Goal: Transaction & Acquisition: Purchase product/service

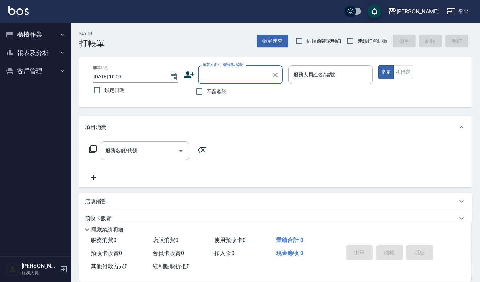
scroll to position [47, 0]
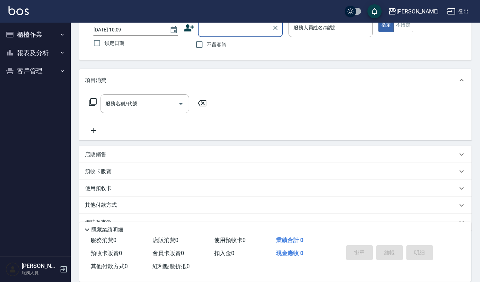
click at [100, 156] on p "店販銷售" at bounding box center [95, 154] width 21 height 7
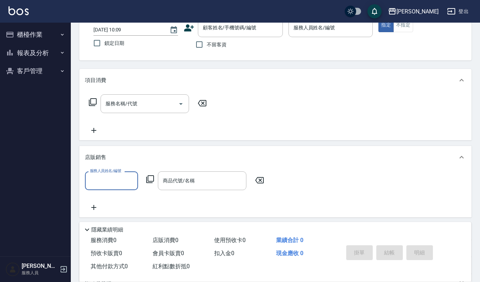
scroll to position [0, 0]
click at [212, 179] on input "商品代號/名稱" at bounding box center [202, 181] width 82 height 12
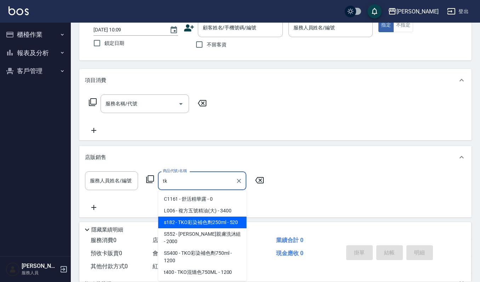
type input "tko"
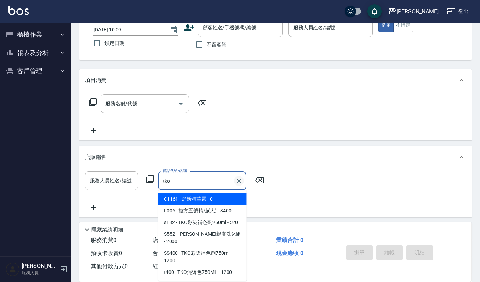
click at [237, 180] on icon "Clear" at bounding box center [239, 181] width 4 height 4
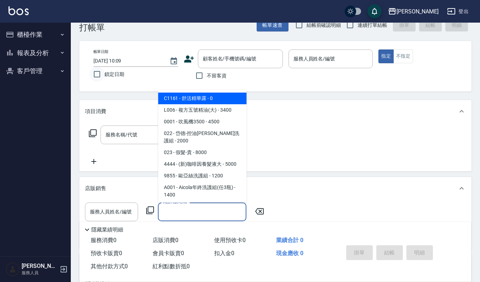
scroll to position [0, 0]
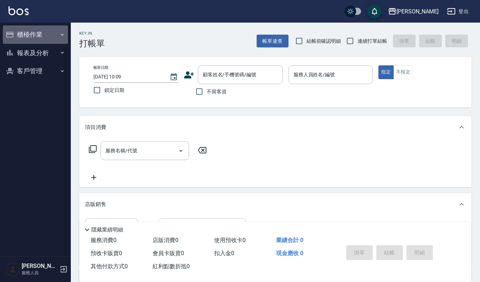
click at [23, 36] on button "櫃檯作業" at bounding box center [35, 34] width 65 height 18
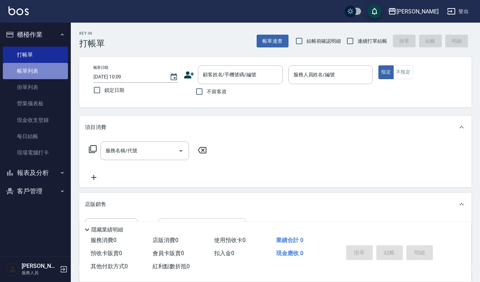
click at [23, 68] on link "帳單列表" at bounding box center [35, 71] width 65 height 16
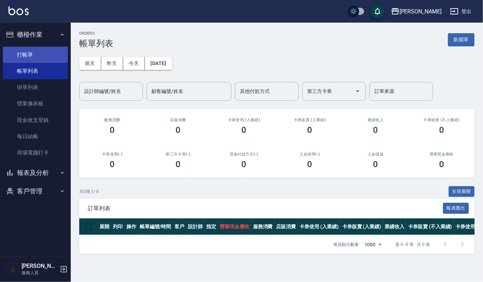
click at [38, 53] on link "打帳單" at bounding box center [35, 55] width 65 height 16
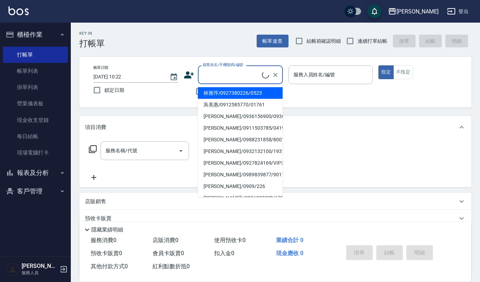
click at [225, 71] on input "顧客姓名/手機號碼/編號" at bounding box center [231, 75] width 61 height 12
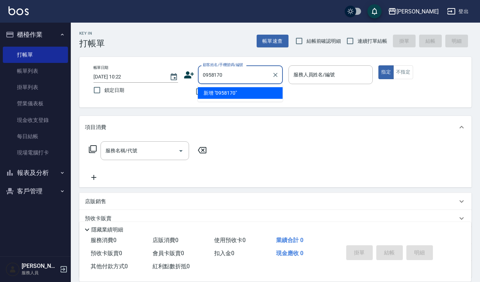
type input "0958170"
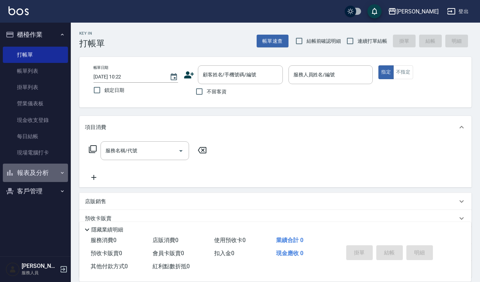
click at [25, 173] on button "報表及分析" at bounding box center [35, 173] width 65 height 18
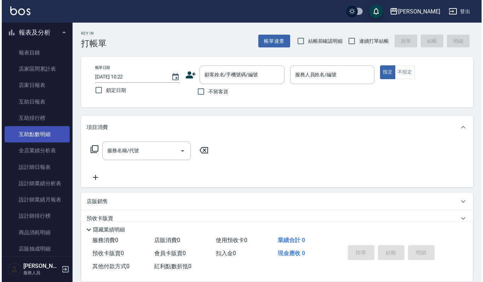
scroll to position [142, 0]
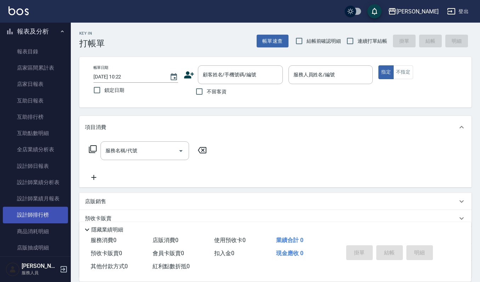
click at [42, 217] on link "設計師排行榜" at bounding box center [35, 215] width 65 height 16
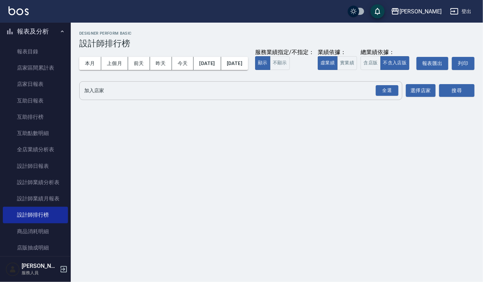
click at [120, 97] on input "加入店家" at bounding box center [235, 91] width 306 height 12
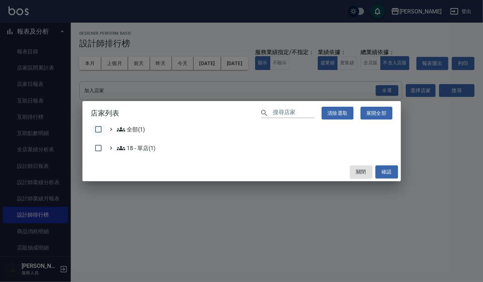
click at [101, 130] on input "checkbox" at bounding box center [98, 129] width 15 height 15
checkbox input "true"
click at [387, 176] on button "確認" at bounding box center [386, 172] width 23 height 13
checkbox input "false"
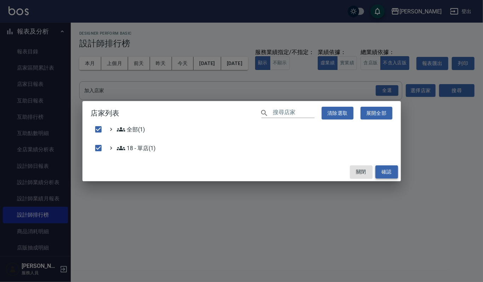
checkbox input "false"
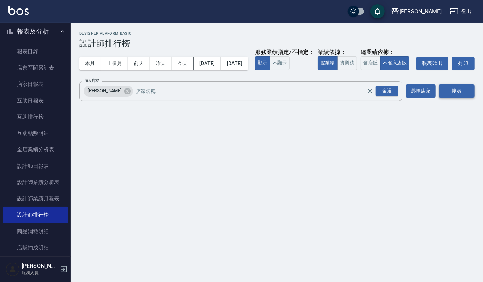
click at [470, 98] on button "搜尋" at bounding box center [456, 91] width 35 height 13
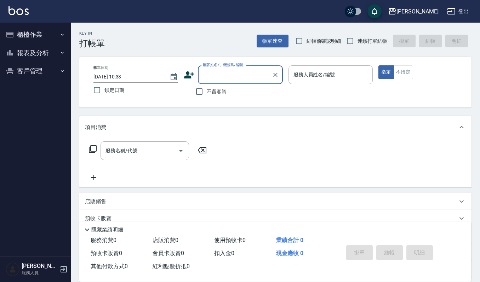
click at [33, 35] on button "櫃檯作業" at bounding box center [35, 34] width 65 height 18
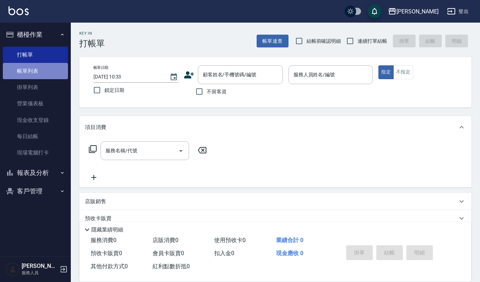
click at [31, 71] on link "帳單列表" at bounding box center [35, 71] width 65 height 16
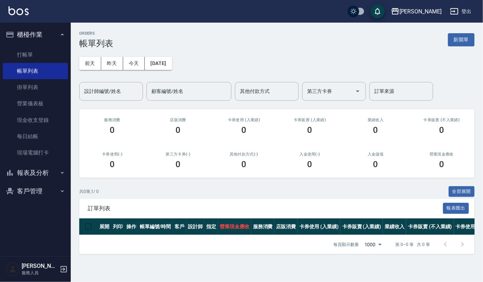
click at [460, 30] on div "ORDERS 帳單列表 新開單 [DATE] [DATE] [DATE] [DATE] 設計師編號/姓名 設計師編號/姓名 顧客編號/姓名 顧客編號/姓名 其…" at bounding box center [277, 143] width 412 height 240
click at [457, 34] on button "新開單" at bounding box center [461, 39] width 27 height 13
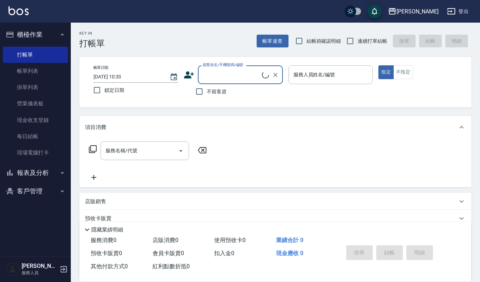
click at [243, 74] on input "顧客姓名/手機號碼/編號" at bounding box center [231, 75] width 61 height 12
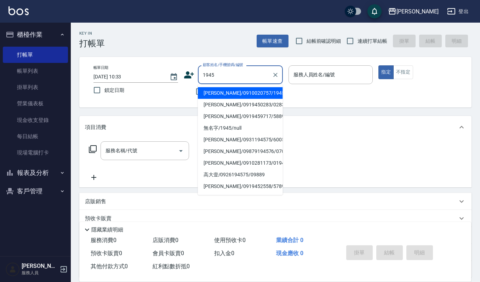
click at [220, 95] on li "[PERSON_NAME]/0910020757/1945" at bounding box center [240, 93] width 85 height 12
type input "[PERSON_NAME]/0910020757/1945"
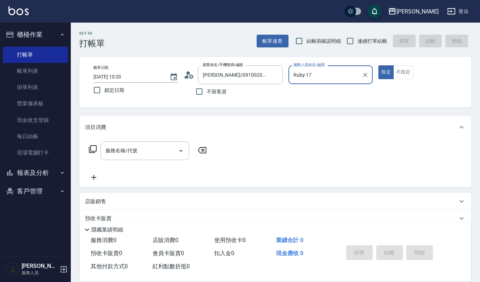
type input "Ruby-17"
click at [146, 143] on div "服務名稱/代號" at bounding box center [145, 151] width 88 height 19
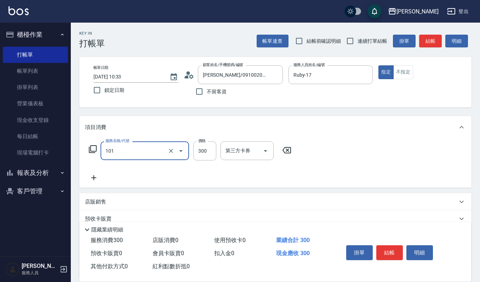
type input "一般洗髮(101)"
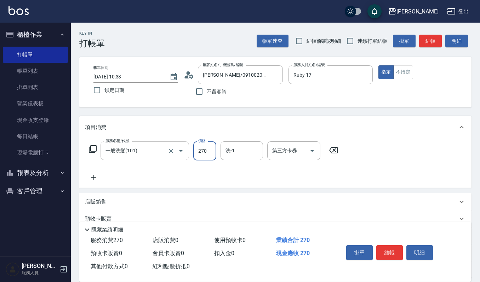
type input "270"
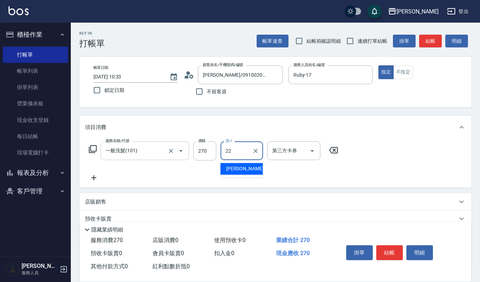
type input "宜芳-22"
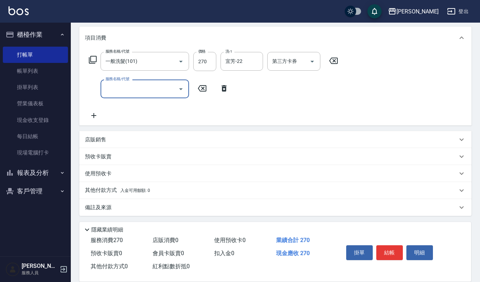
click at [222, 86] on icon at bounding box center [224, 88] width 18 height 8
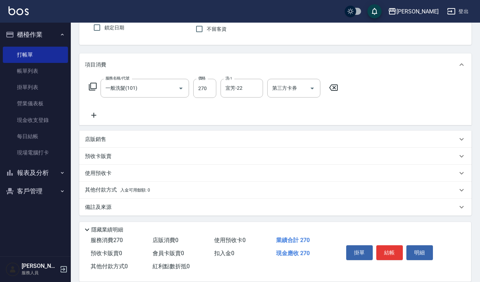
scroll to position [62, 0]
click at [212, 134] on div "店販銷售" at bounding box center [275, 139] width 392 height 17
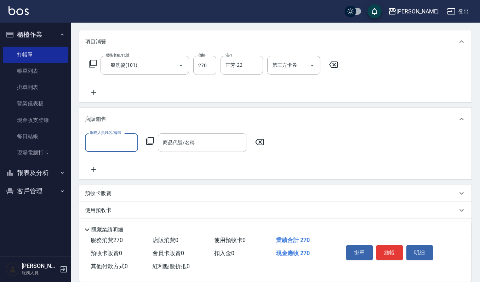
scroll to position [109, 0]
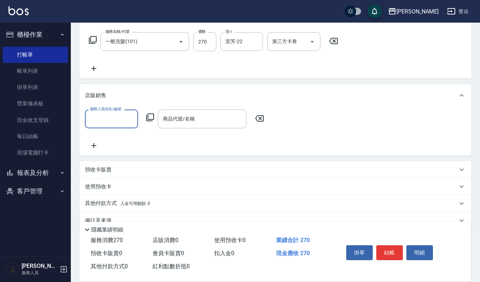
click at [119, 120] on input "服務人員姓名/編號" at bounding box center [111, 119] width 47 height 12
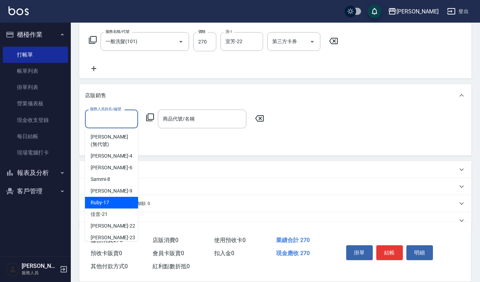
click at [118, 197] on div "Ruby -17" at bounding box center [111, 203] width 53 height 12
type input "Ruby-17"
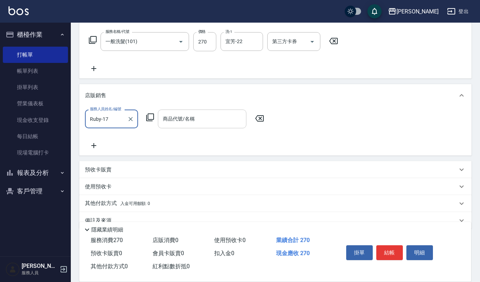
click at [190, 118] on div "商品代號/名稱 商品代號/名稱" at bounding box center [202, 119] width 88 height 19
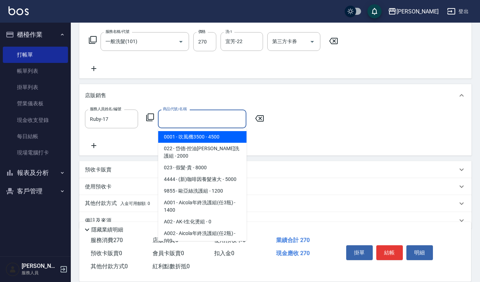
type input "ㄔ"
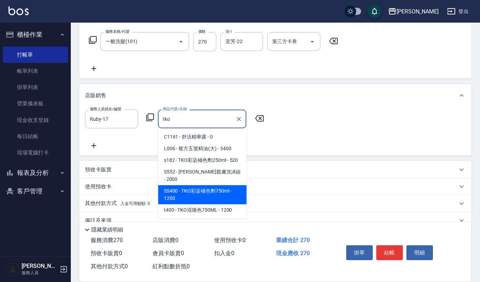
click at [215, 185] on span "SS400 - TKO彩染補色劑750ml - 1200" at bounding box center [202, 194] width 88 height 19
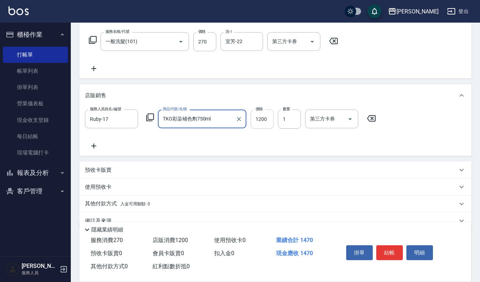
type input "TKO彩染補色劑750ml"
click at [267, 119] on input "1200" at bounding box center [262, 119] width 23 height 19
type input "1080"
click at [390, 248] on button "結帳" at bounding box center [389, 253] width 27 height 15
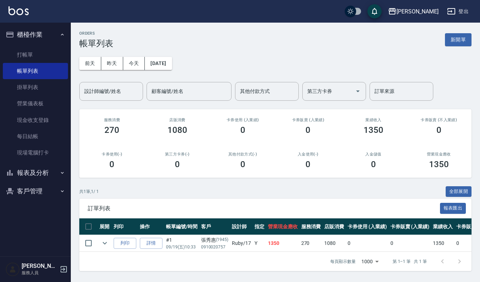
scroll to position [5, 0]
click at [220, 199] on div "訂單列表 報表匯出" at bounding box center [275, 208] width 392 height 19
click at [116, 238] on button "列印" at bounding box center [125, 243] width 23 height 11
